Goal: Find specific page/section: Find specific page/section

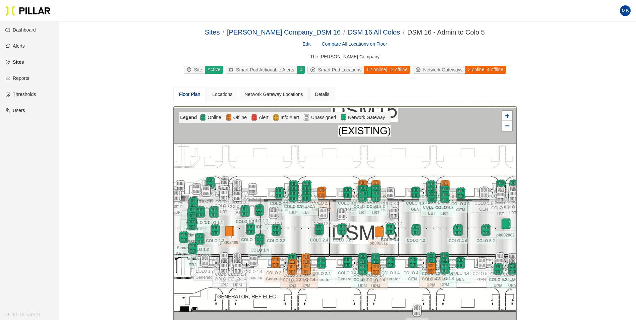
scroll to position [34, 0]
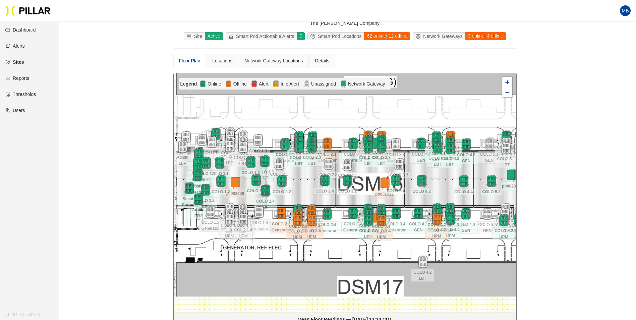
drag, startPoint x: 413, startPoint y: 263, endPoint x: 420, endPoint y: 253, distance: 12.5
click at [420, 253] on div at bounding box center [345, 192] width 343 height 239
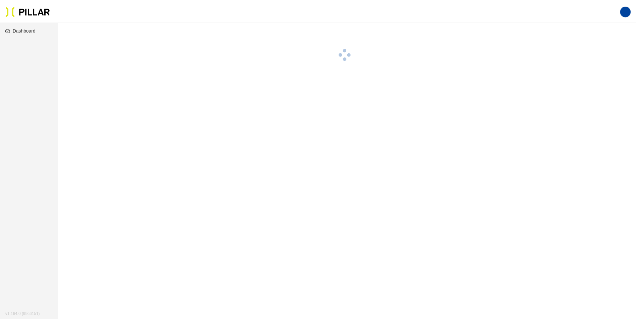
scroll to position [22, 0]
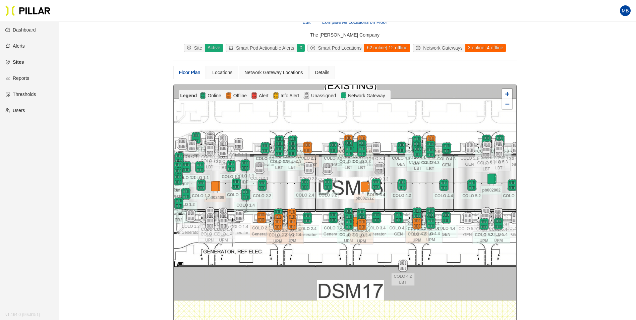
drag, startPoint x: 370, startPoint y: 273, endPoint x: 350, endPoint y: 261, distance: 23.6
click at [366, 258] on div at bounding box center [345, 204] width 343 height 239
click at [362, 247] on div at bounding box center [345, 204] width 343 height 239
click at [350, 261] on div at bounding box center [345, 204] width 343 height 239
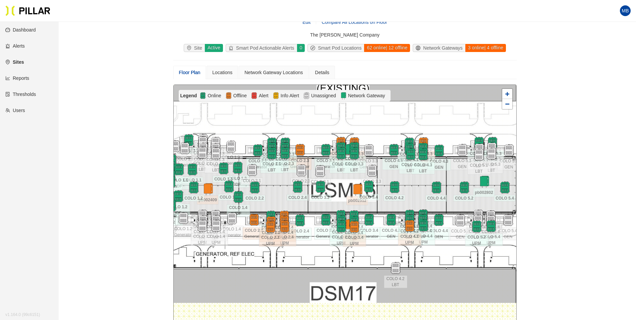
scroll to position [22, 0]
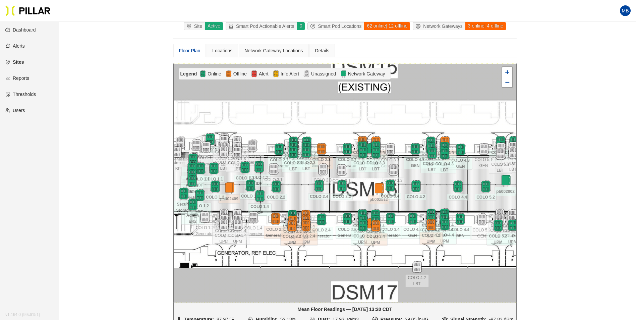
scroll to position [55, 0]
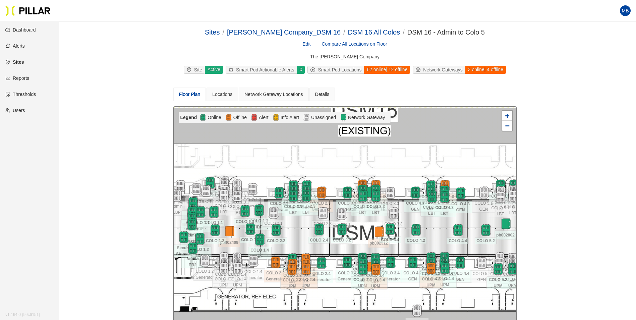
scroll to position [55, 0]
